Goal: Information Seeking & Learning: Learn about a topic

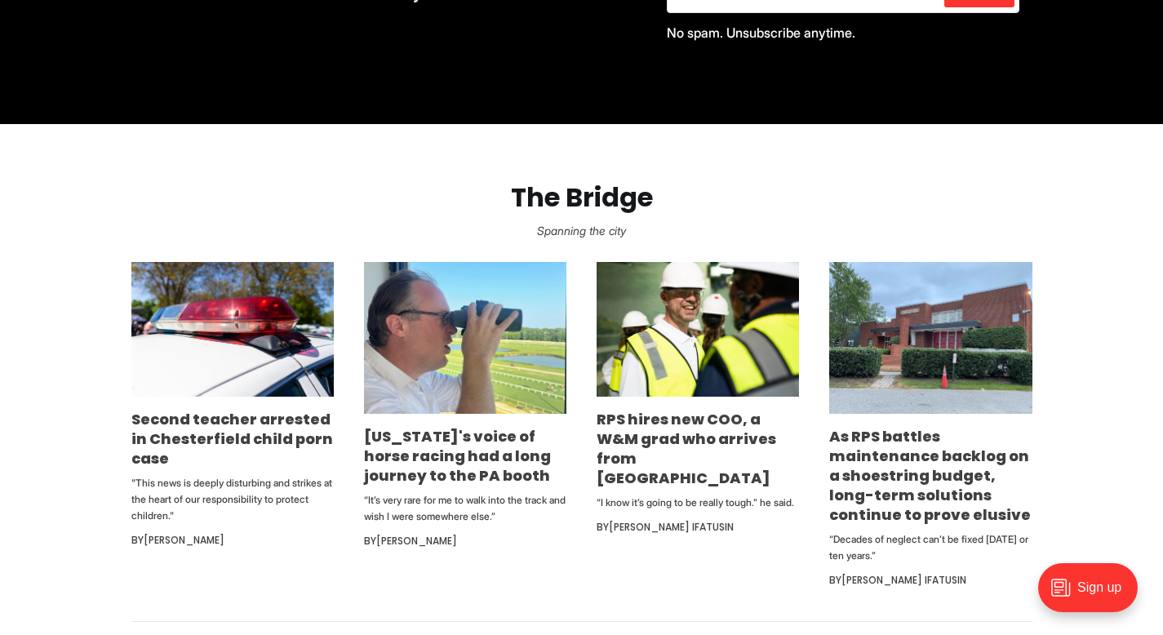
scroll to position [871, 0]
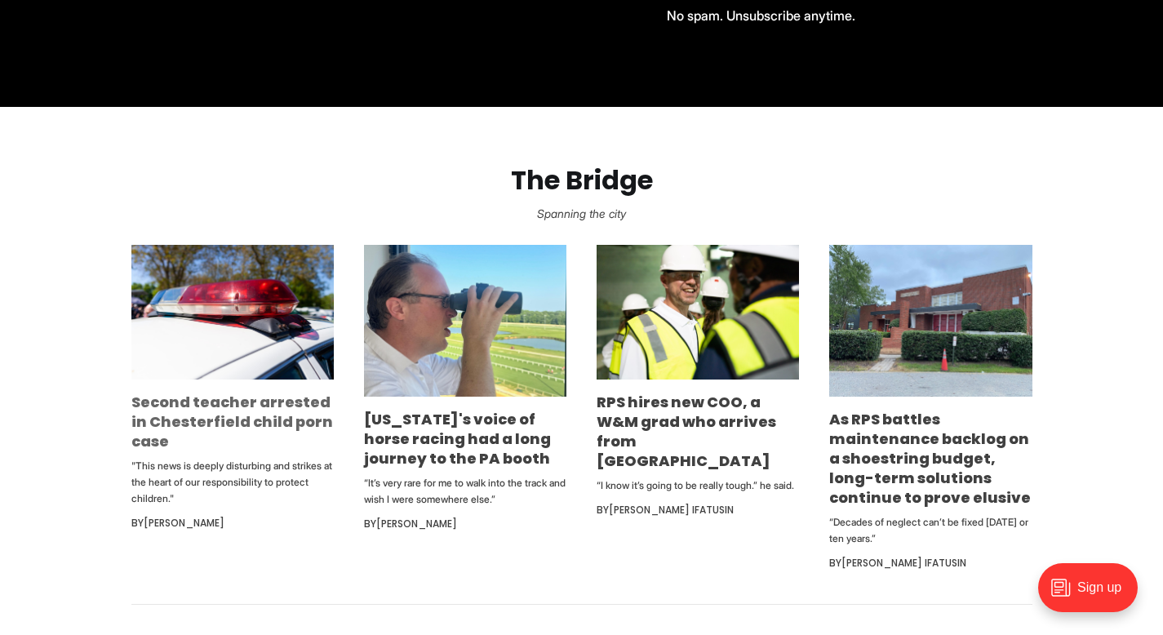
click at [282, 421] on link "Second teacher arrested in Chesterfield child porn case" at bounding box center [232, 422] width 202 height 60
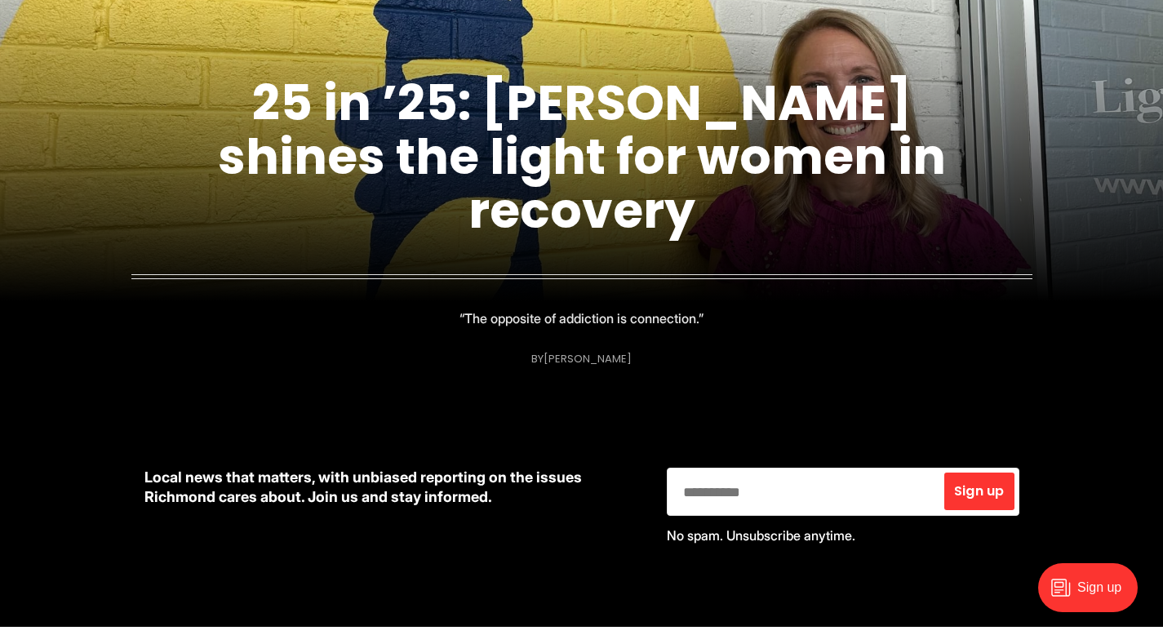
scroll to position [344, 0]
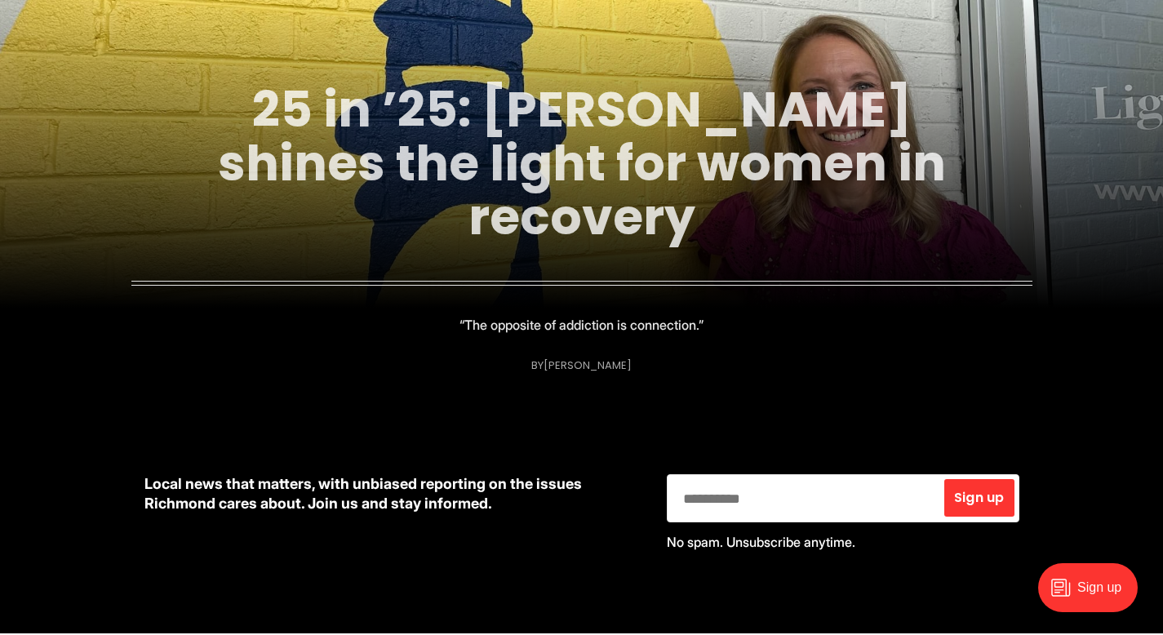
click at [620, 220] on link "25 in ’25: [PERSON_NAME] shines the light for women in recovery" at bounding box center [582, 163] width 728 height 176
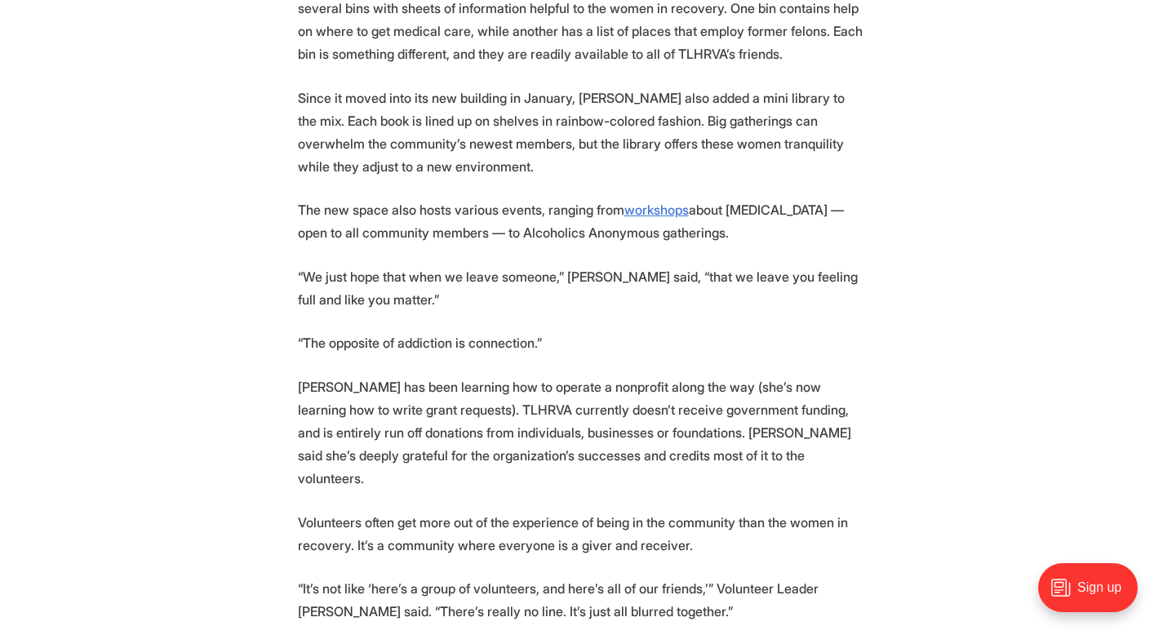
scroll to position [2745, 0]
